Goal: Task Accomplishment & Management: Manage account settings

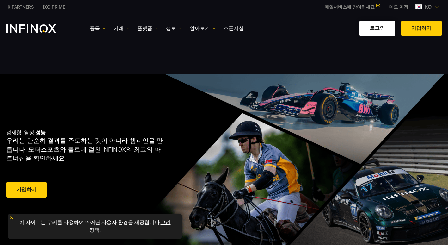
drag, startPoint x: 0, startPoint y: 0, endPoint x: 384, endPoint y: 25, distance: 385.3
click at [321, 25] on link "로그인" at bounding box center [377, 29] width 35 height 16
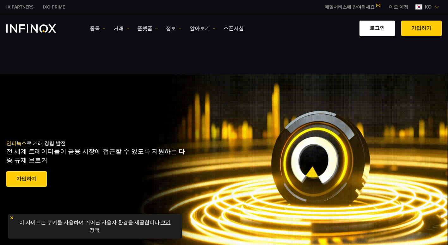
click at [321, 23] on link "로그인" at bounding box center [377, 29] width 35 height 16
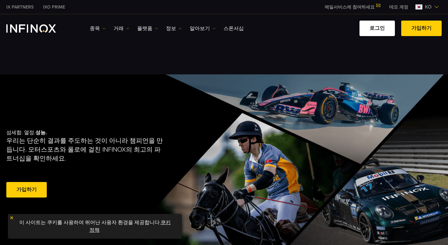
click at [321, 27] on link "로그인" at bounding box center [377, 29] width 35 height 16
